Goal: Navigation & Orientation: Find specific page/section

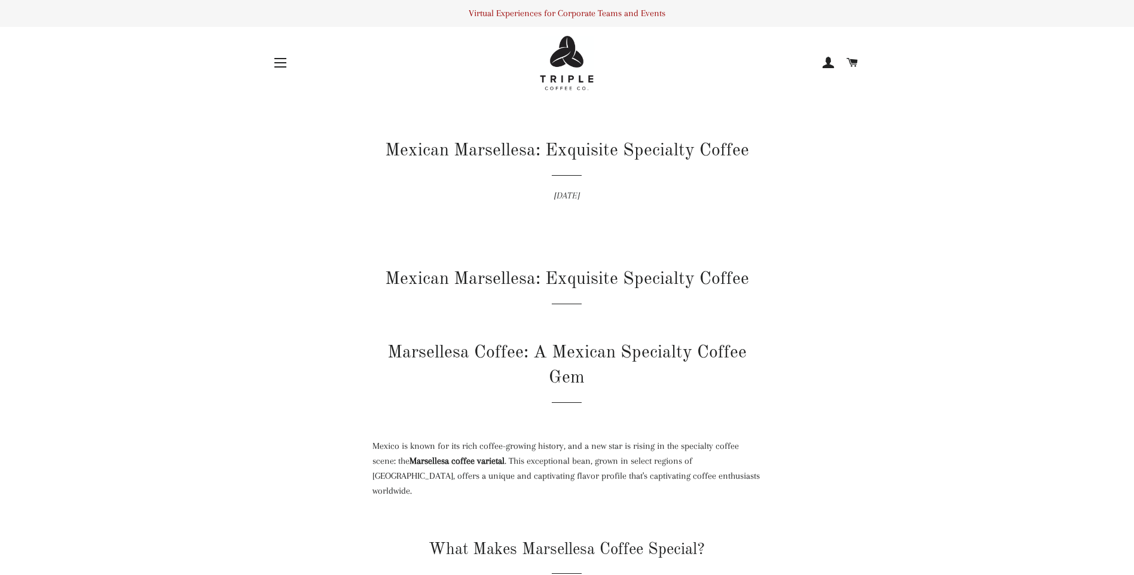
click at [298, 62] on div "Site navigation" at bounding box center [321, 63] width 99 height 54
click at [281, 63] on span "button" at bounding box center [281, 62] width 12 height 1
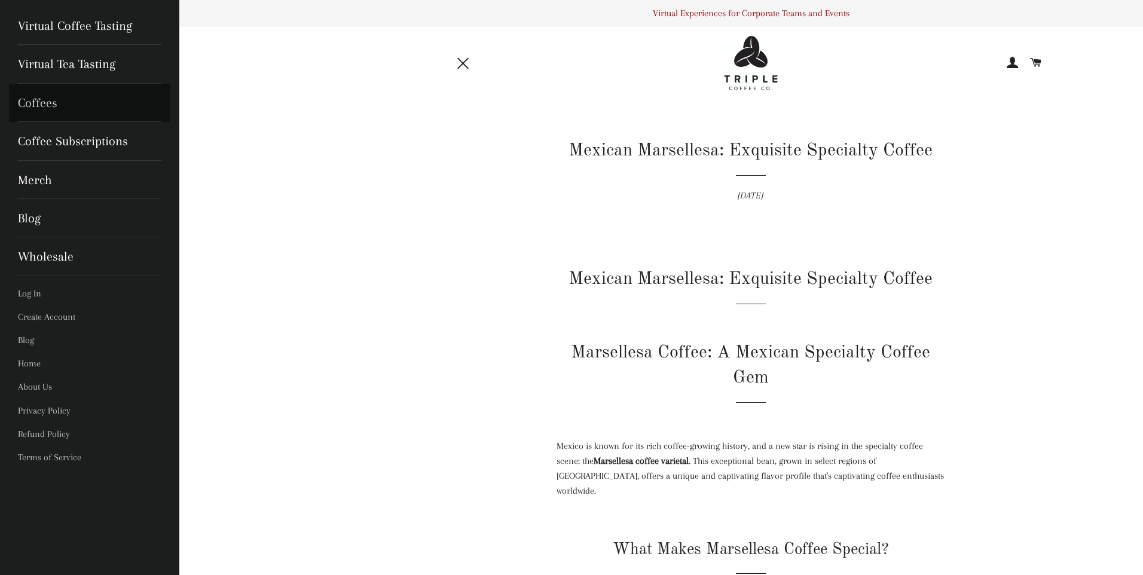
click at [26, 102] on link "Coffees" at bounding box center [89, 103] width 161 height 38
